Goal: Task Accomplishment & Management: Complete application form

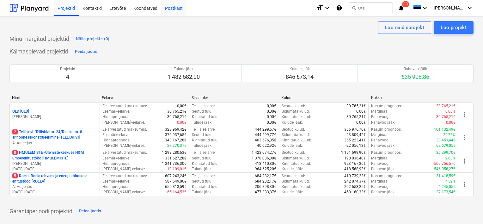
click at [172, 7] on div "Postkast" at bounding box center [173, 8] width 25 height 16
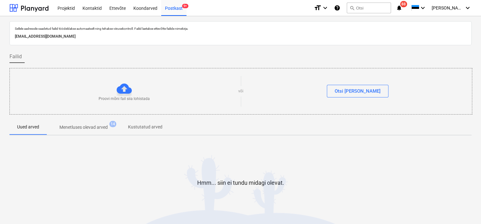
click at [85, 37] on p "[EMAIL_ADDRESS][DOMAIN_NAME]" at bounding box center [240, 36] width 451 height 7
copy p "[EMAIL_ADDRESS][DOMAIN_NAME]"
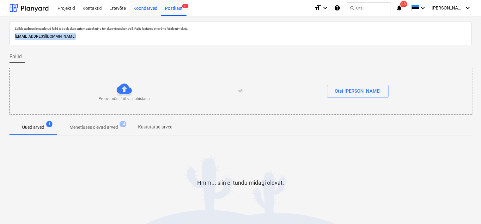
click at [148, 7] on div "Koondarved" at bounding box center [146, 8] width 32 height 16
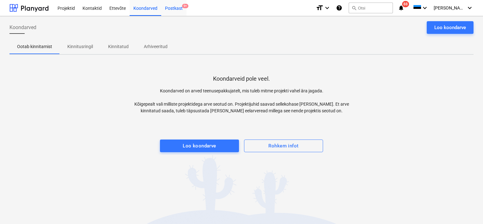
click at [176, 6] on div "Postkast 9+" at bounding box center [173, 8] width 25 height 16
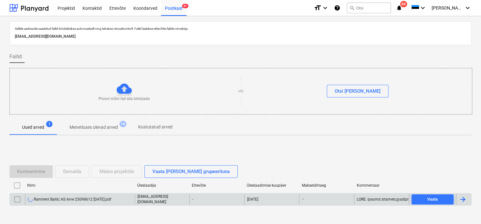
click at [89, 198] on div "Ramirent Baltic AS Arve 25098612 [DATE].pdf" at bounding box center [69, 199] width 83 height 5
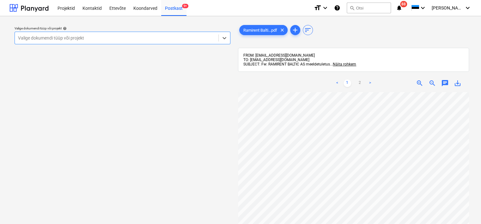
click at [129, 41] on div "Valige dokumendi tüüp või projekt" at bounding box center [117, 38] width 204 height 9
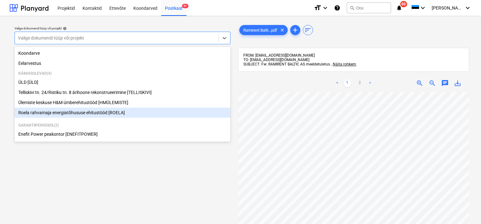
click at [111, 112] on div "Roela rahvamaja energiatõhususe ehitustööd [ROELA]" at bounding box center [123, 112] width 216 height 10
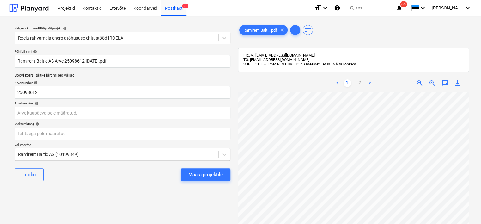
click at [134, 106] on p "Arve kuupäev help" at bounding box center [123, 103] width 216 height 5
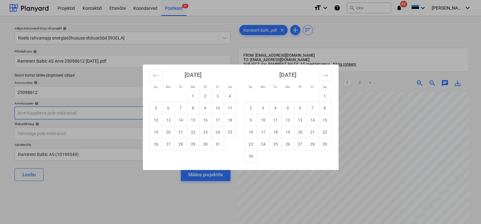
click at [125, 111] on body "Projektid Kontaktid Ettevõte Koondarved Postkast 9+ format_size keyboard_arrow_…" at bounding box center [240, 112] width 481 height 224
click at [156, 73] on icon "Move backward to switch to the previous month." at bounding box center [156, 75] width 6 height 6
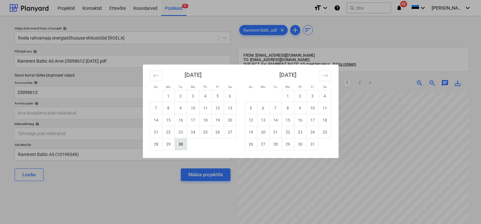
click at [182, 145] on td "30" at bounding box center [180, 144] width 12 height 12
type input "[DATE]"
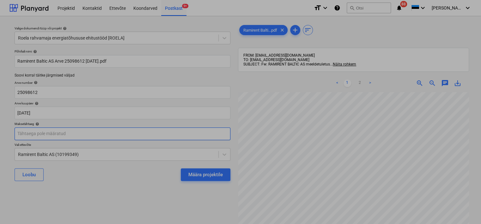
click at [89, 135] on body "Projektid Kontaktid Ettevõte Koondarved Postkast 9+ format_size keyboard_arrow_…" at bounding box center [240, 112] width 481 height 224
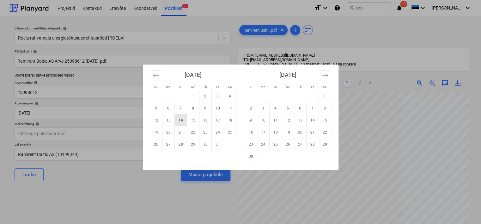
click at [180, 120] on td "14" at bounding box center [180, 120] width 12 height 12
type input "[DATE]"
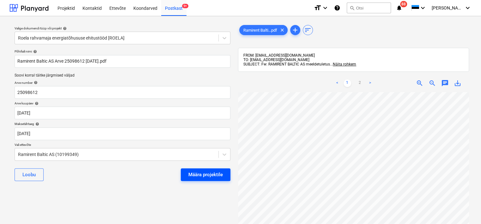
click at [205, 172] on div "Määra projektile" at bounding box center [205, 174] width 34 height 8
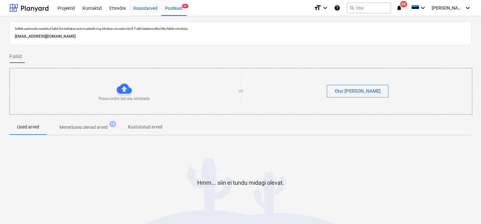
click at [148, 6] on div "Koondarved" at bounding box center [146, 8] width 32 height 16
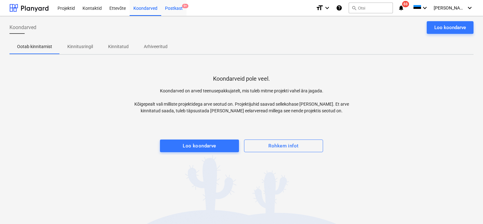
click at [177, 7] on div "Postkast 9+" at bounding box center [173, 8] width 25 height 16
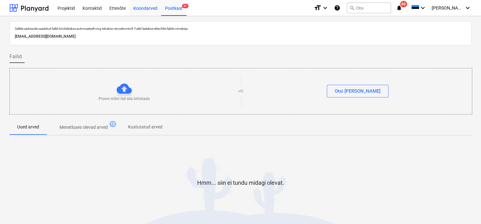
click at [143, 7] on div "Koondarved" at bounding box center [146, 8] width 32 height 16
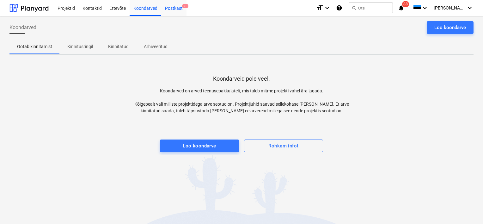
click at [172, 9] on div "Postkast 9+" at bounding box center [173, 8] width 25 height 16
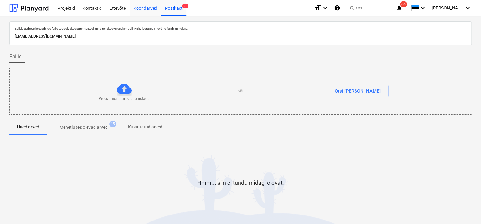
click at [145, 9] on div "Koondarved" at bounding box center [146, 8] width 32 height 16
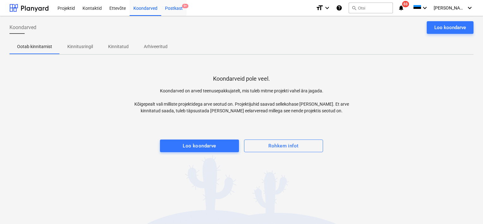
click at [178, 9] on div "Postkast 9+" at bounding box center [173, 8] width 25 height 16
